Goal: Task Accomplishment & Management: Use online tool/utility

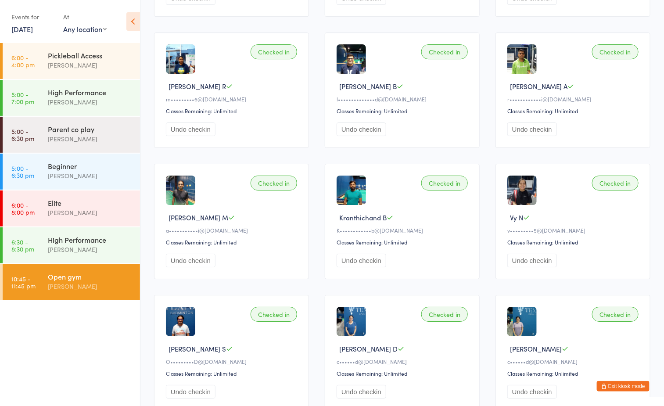
scroll to position [595, 0]
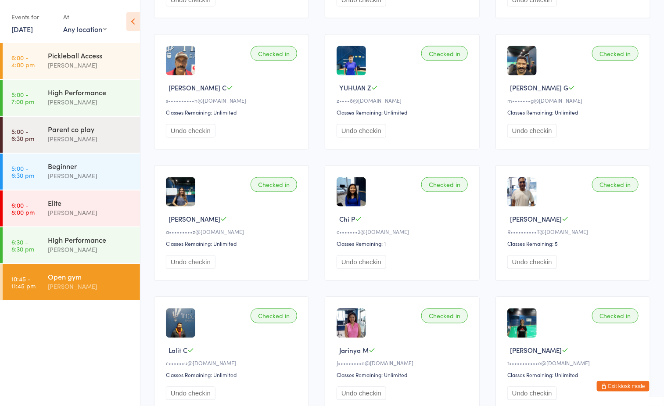
click at [635, 387] on button "Exit kiosk mode" at bounding box center [623, 386] width 53 height 11
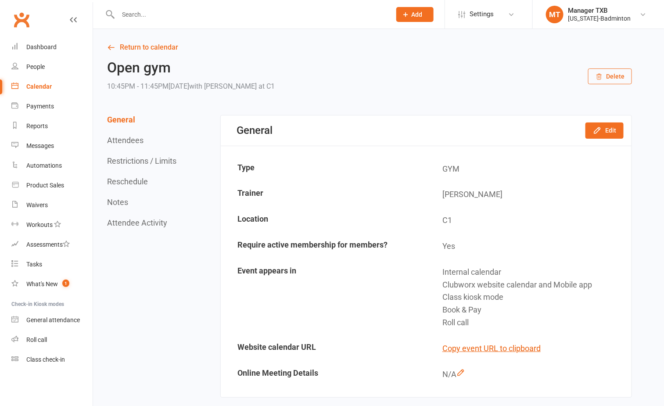
click at [211, 16] on input "text" at bounding box center [249, 14] width 269 height 12
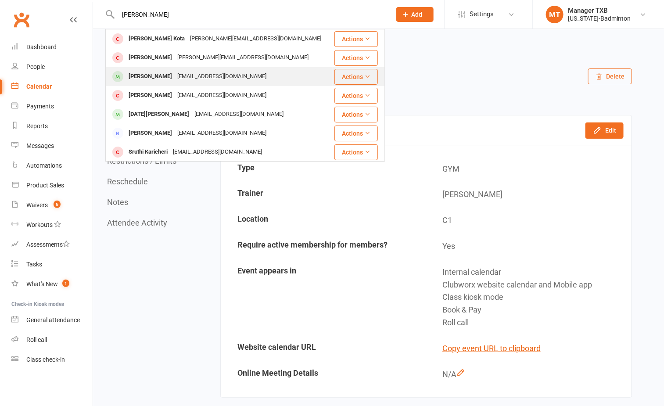
type input "karthik"
click at [201, 78] on div "mkarthik415@gmail.com" at bounding box center [222, 76] width 94 height 13
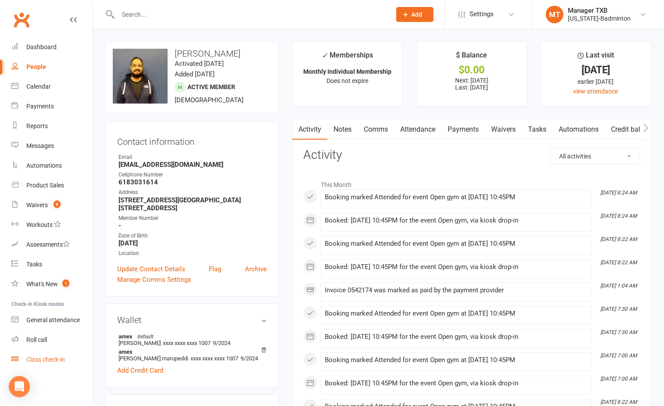
click at [50, 362] on div "Class check-in" at bounding box center [45, 359] width 39 height 7
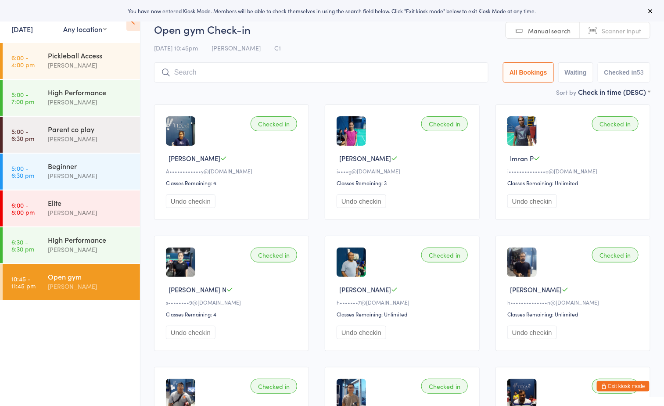
click at [372, 36] on h2 "Open gym Check-in" at bounding box center [402, 29] width 496 height 14
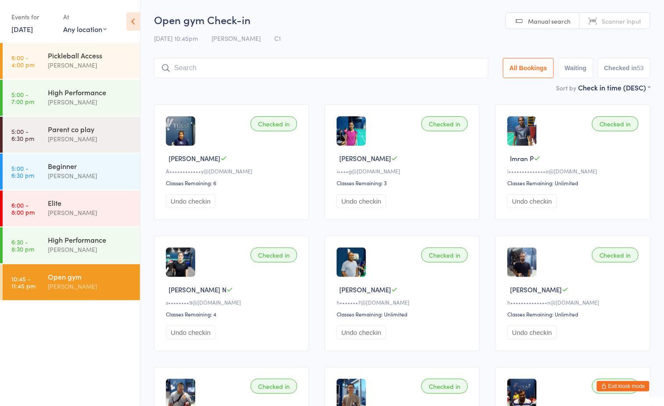
click at [73, 333] on ul "6:00 - 4:00 pm Pickleball Access [PERSON_NAME] 5:00 - 7:00 pm High Performance …" at bounding box center [70, 224] width 140 height 363
